Goal: Find contact information: Find contact information

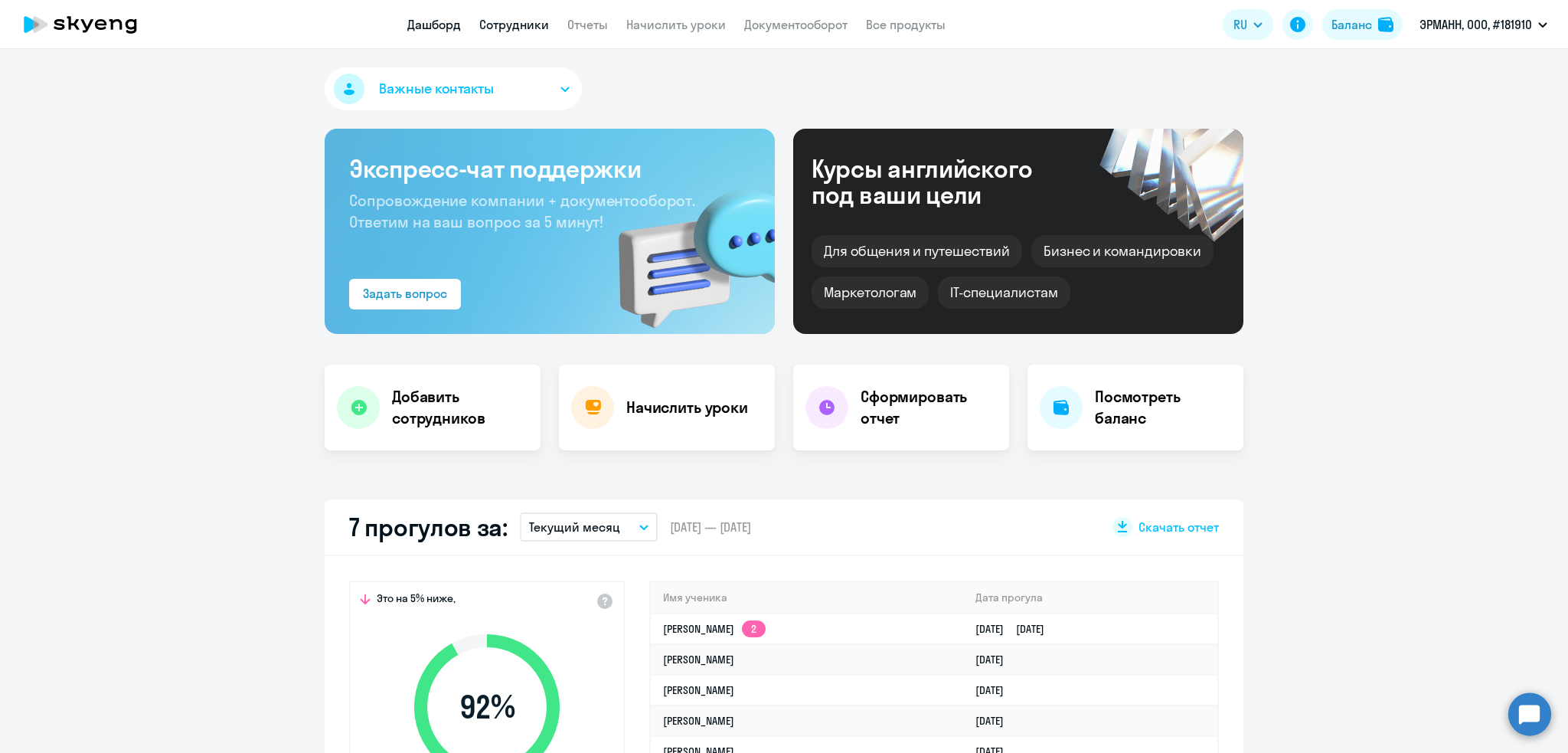
click at [502, 26] on link "Сотрудники" at bounding box center [514, 24] width 70 height 15
select select "30"
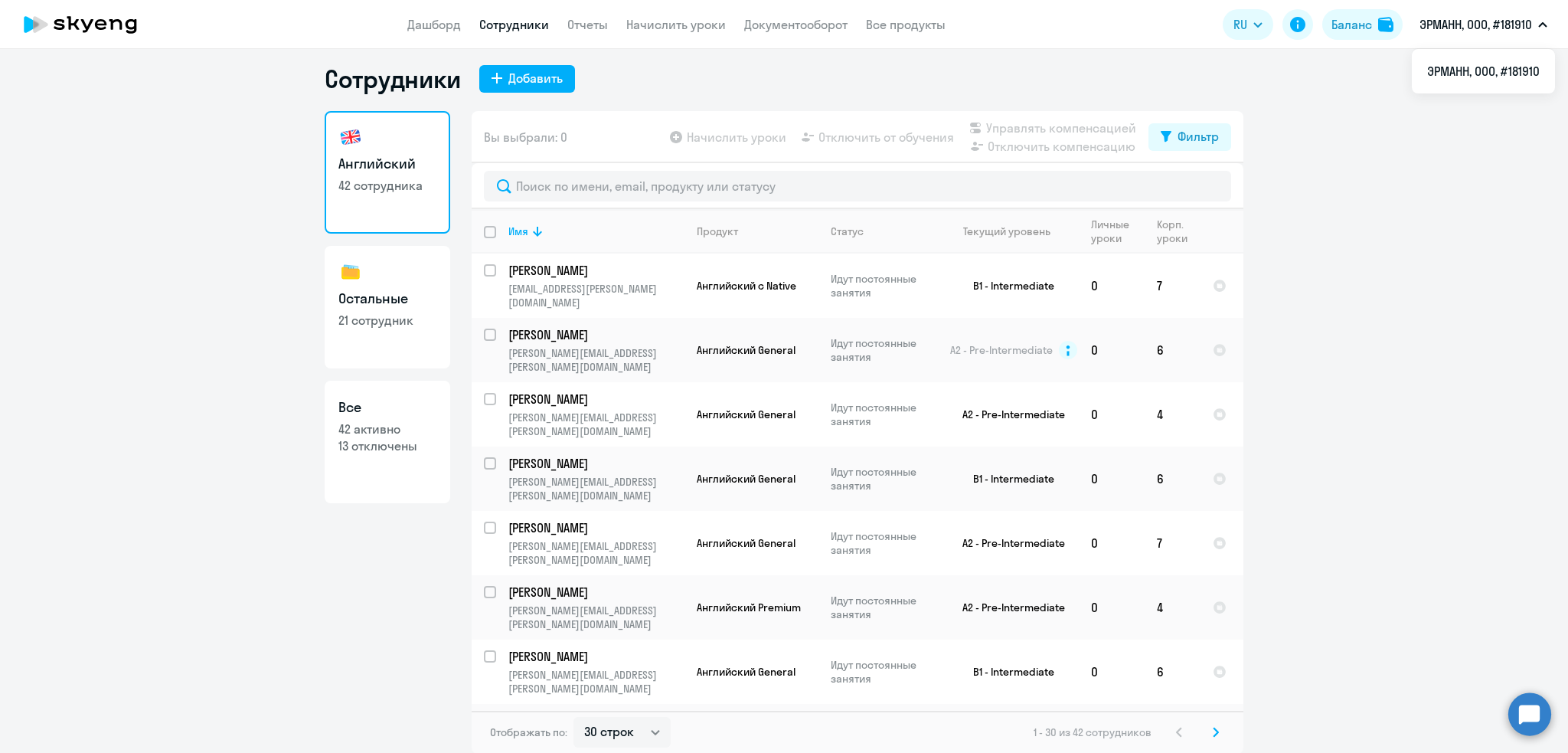
scroll to position [1037, 0]
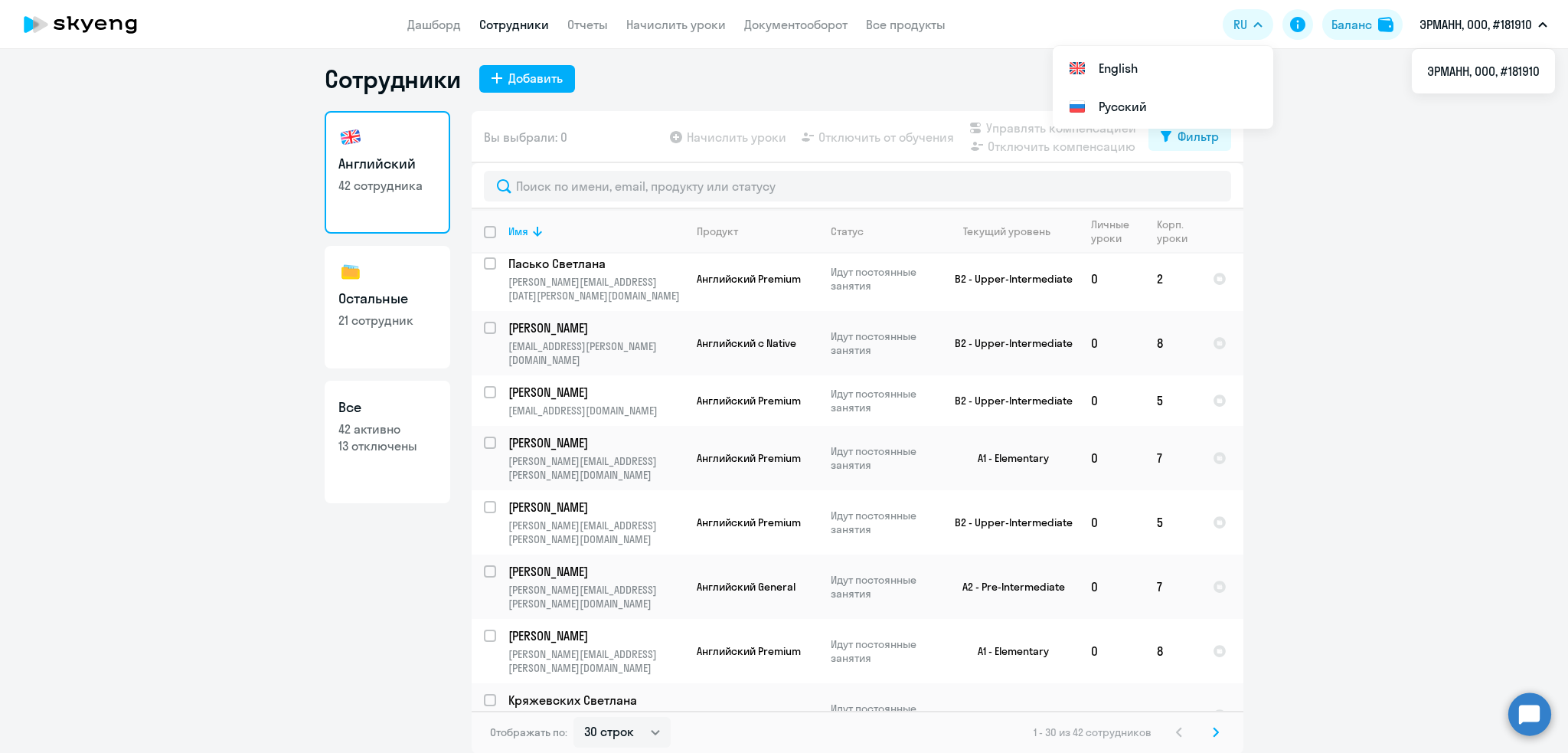
click at [1519, 235] on ng-component "Сотрудники Добавить [DEMOGRAPHIC_DATA] 42 сотрудника Остальные 21 сотрудник Все…" at bounding box center [784, 408] width 1568 height 690
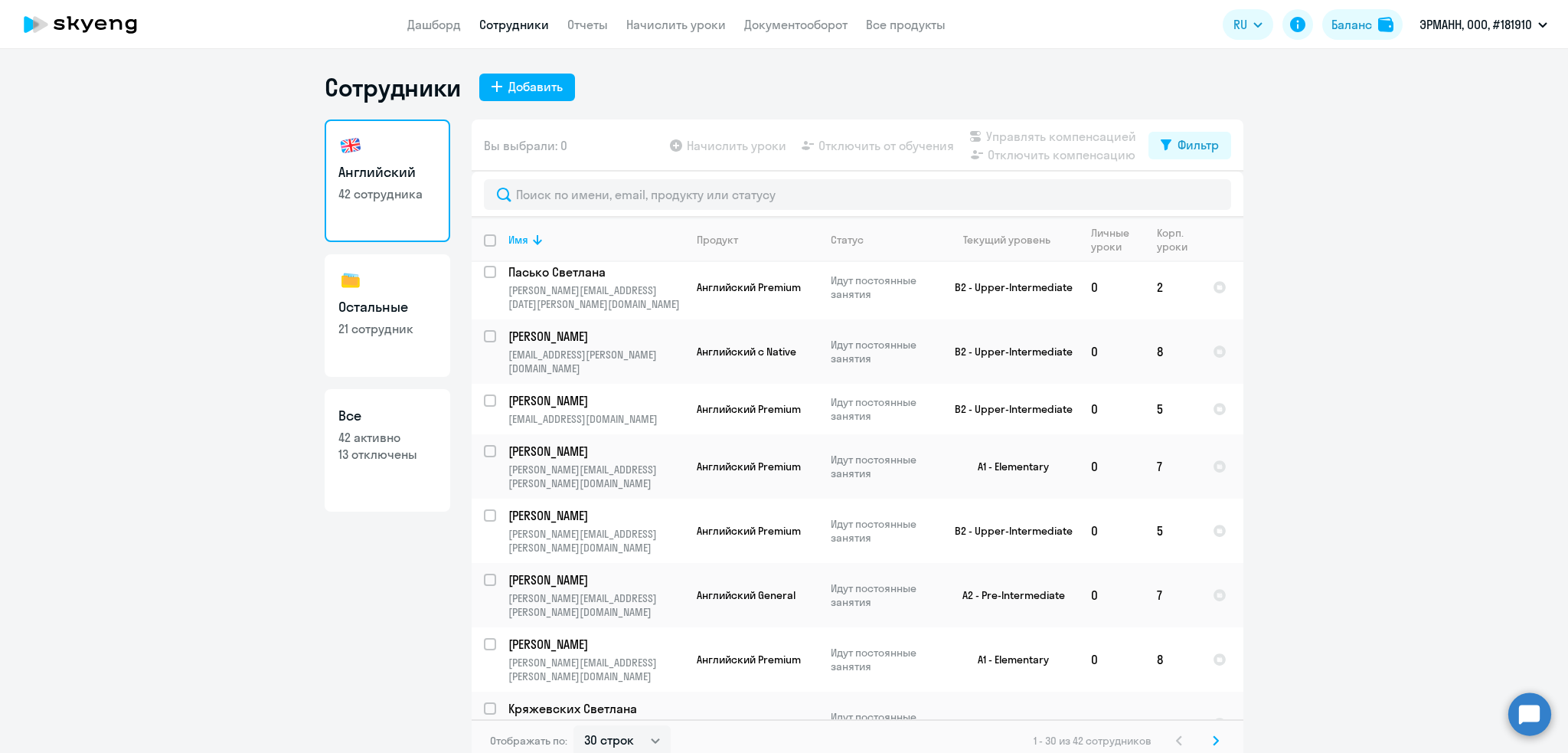
scroll to position [8, 0]
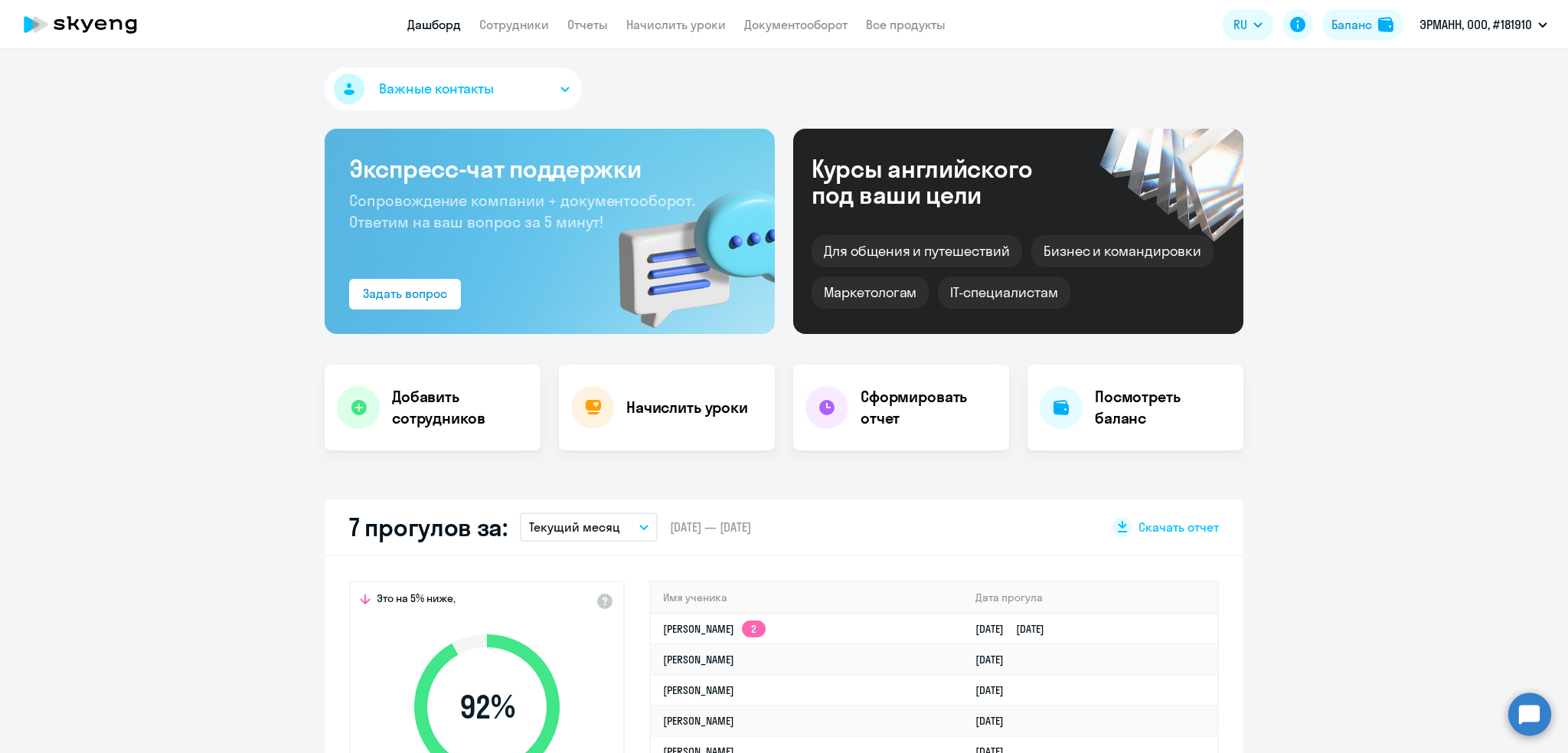
select select "30"
click at [524, 23] on link "Сотрудники" at bounding box center [514, 24] width 70 height 15
select select "30"
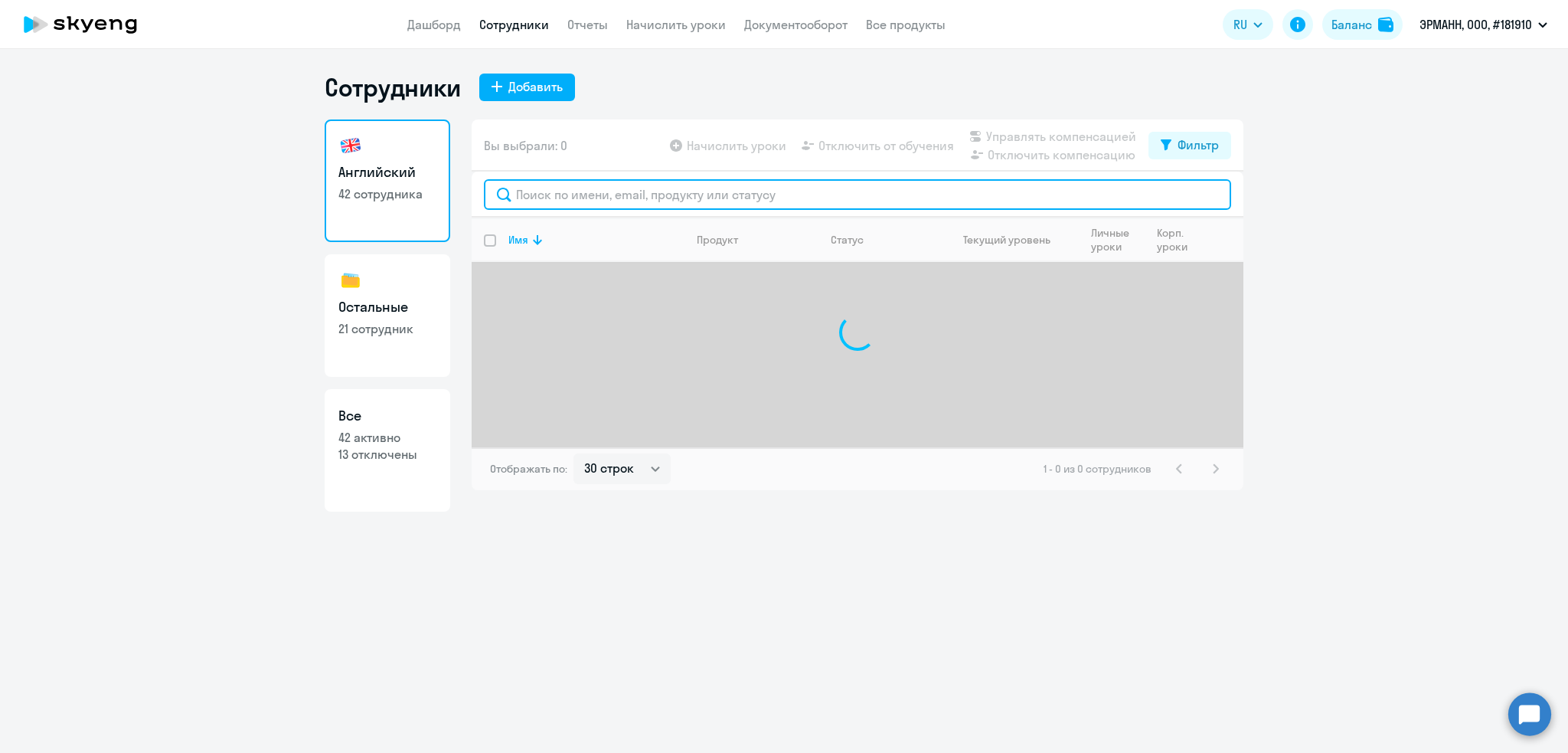
click at [563, 190] on input "text" at bounding box center [857, 194] width 748 height 31
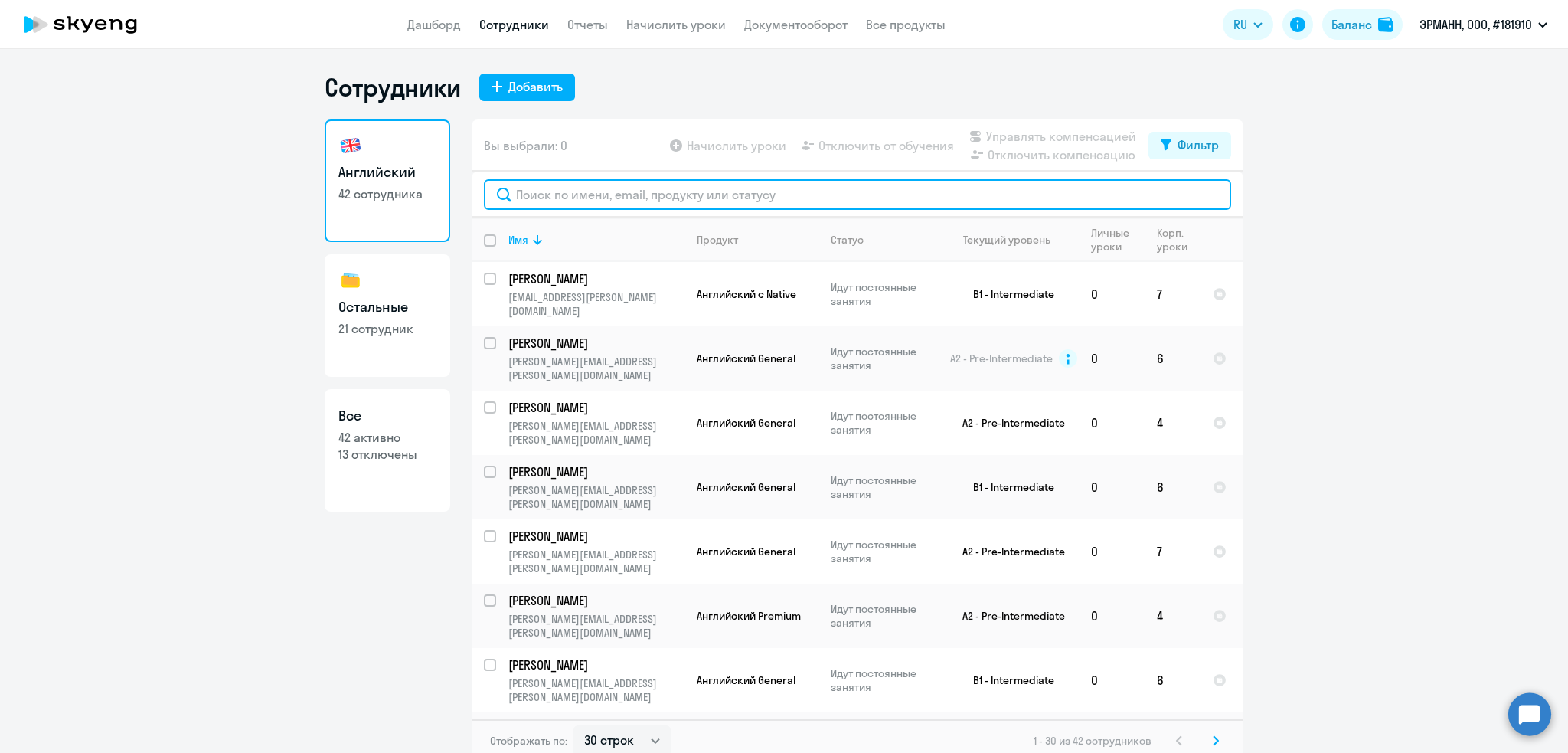
paste input "Запунников"
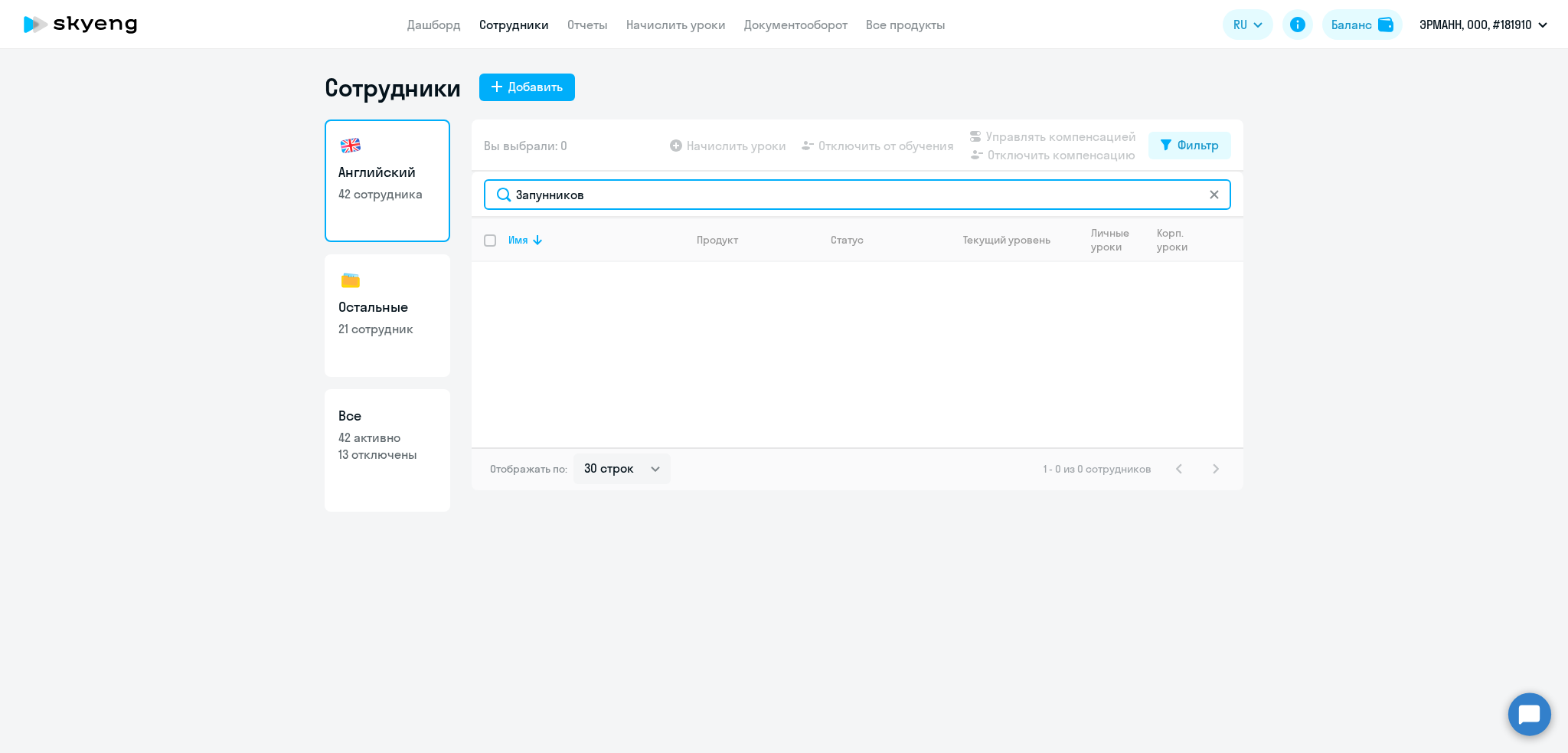
drag, startPoint x: 590, startPoint y: 193, endPoint x: 499, endPoint y: 196, distance: 91.0
click at [499, 196] on input "Запунников" at bounding box center [857, 194] width 748 height 31
type input "Роман"
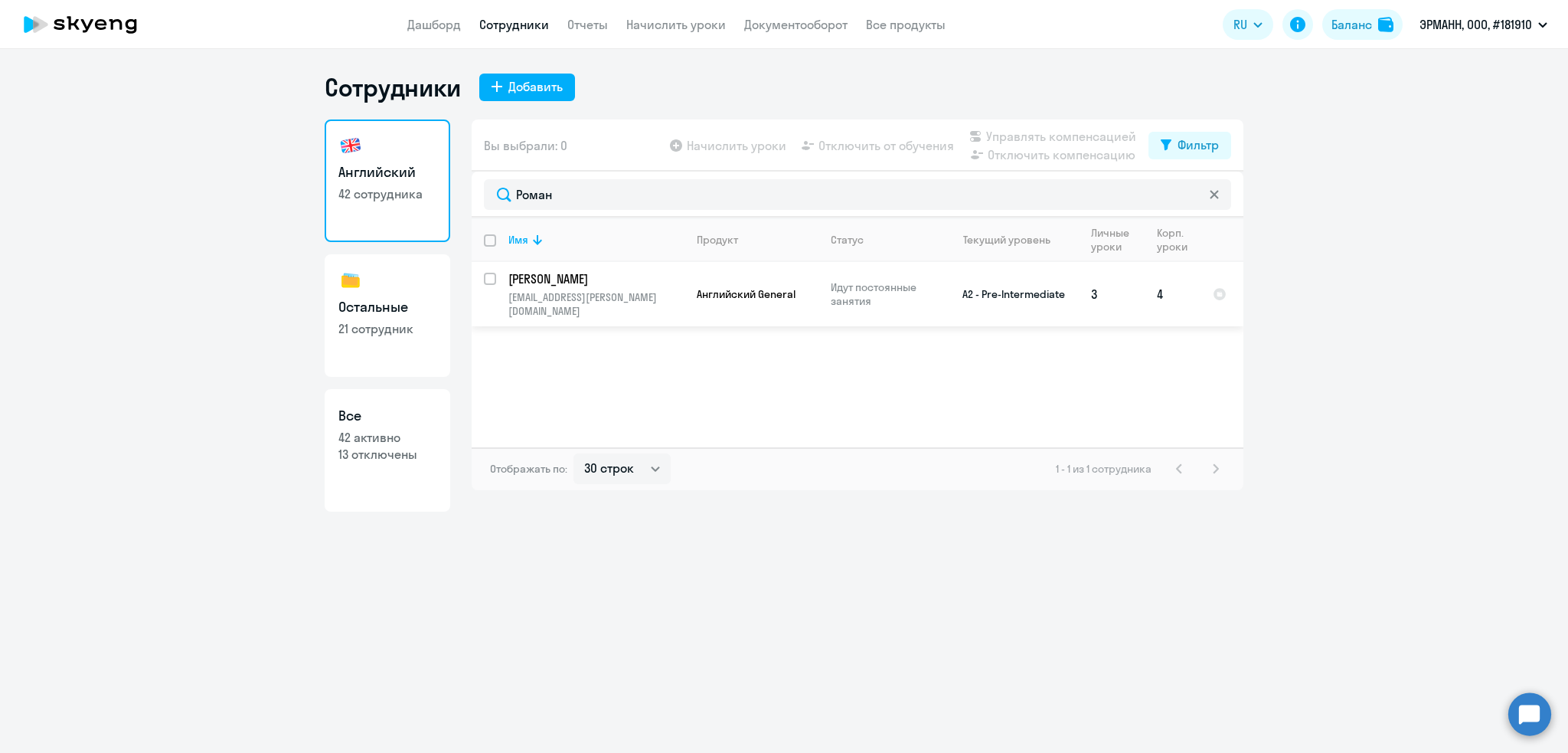
click at [537, 283] on p "Зипунников Роман" at bounding box center [594, 279] width 173 height 17
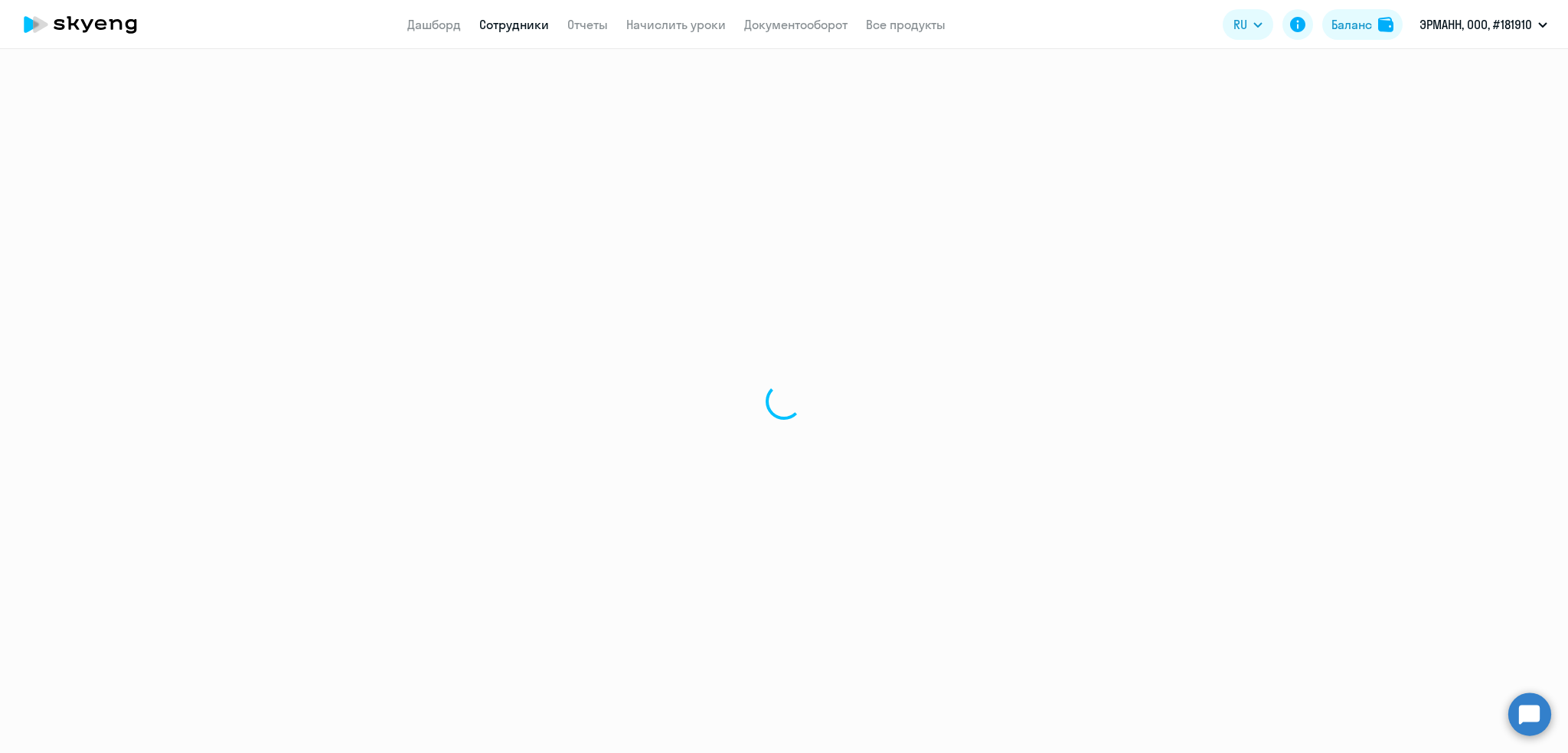
select select "english"
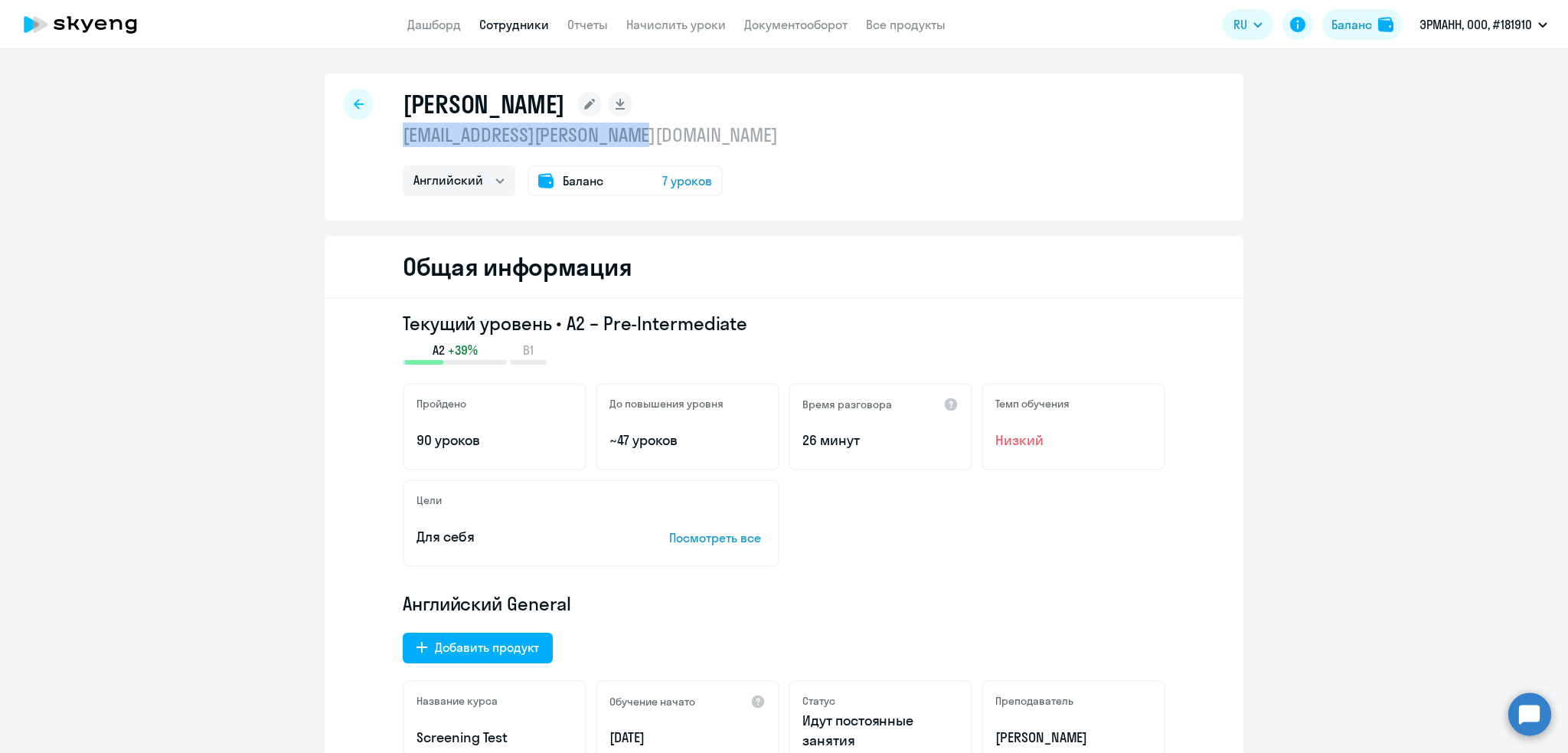
drag, startPoint x: 679, startPoint y: 135, endPoint x: 396, endPoint y: 137, distance: 283.0
click at [402, 137] on p "roman.zipunnikov@ehrmann.ru" at bounding box center [590, 135] width 375 height 25
copy p "roman.zipunnikov@ehrmann.ru"
